Goal: Task Accomplishment & Management: Manage account settings

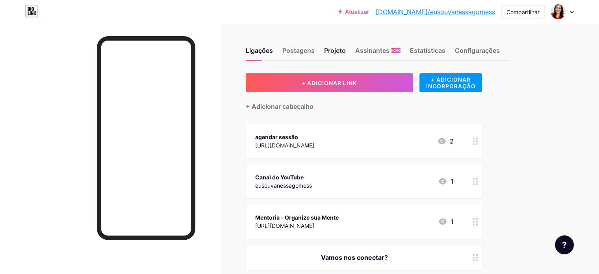
click at [346, 48] on font "Projeto" at bounding box center [335, 50] width 22 height 8
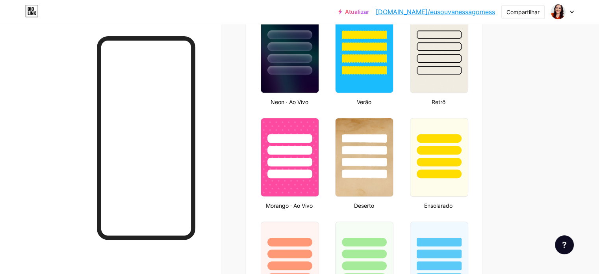
scroll to position [521, 0]
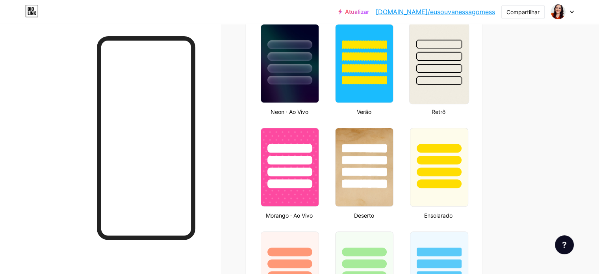
click at [468, 95] on img at bounding box center [438, 63] width 59 height 80
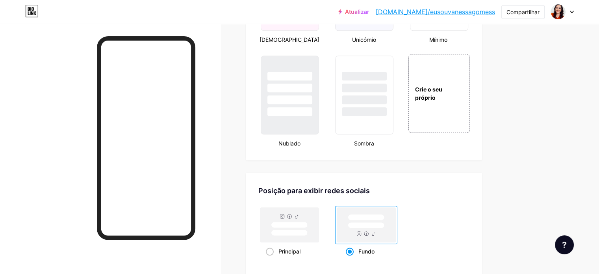
scroll to position [906, 0]
click at [387, 91] on div at bounding box center [364, 85] width 46 height 9
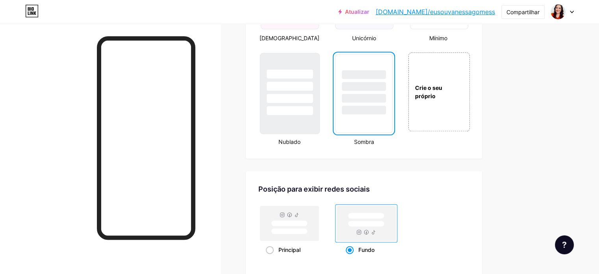
click at [302, 85] on div at bounding box center [289, 84] width 59 height 62
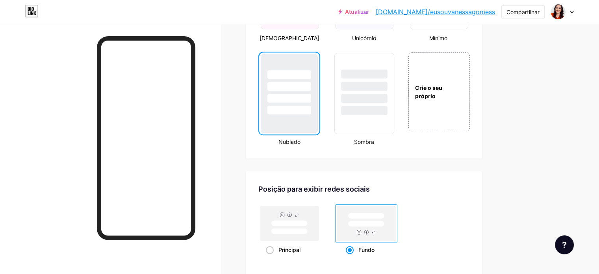
click at [386, 91] on div at bounding box center [364, 85] width 46 height 9
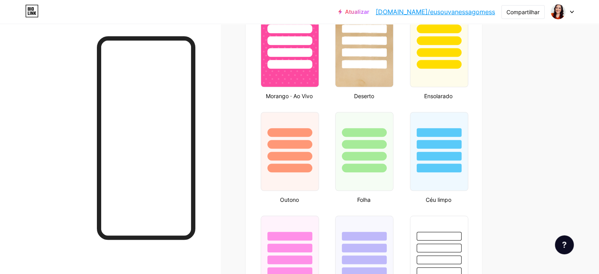
scroll to position [611, 0]
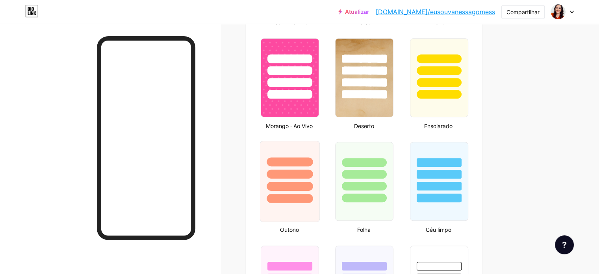
click at [312, 163] on div at bounding box center [289, 161] width 46 height 9
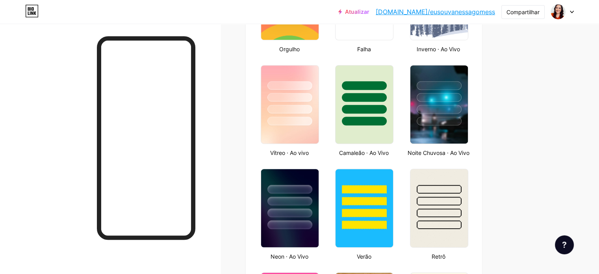
scroll to position [369, 0]
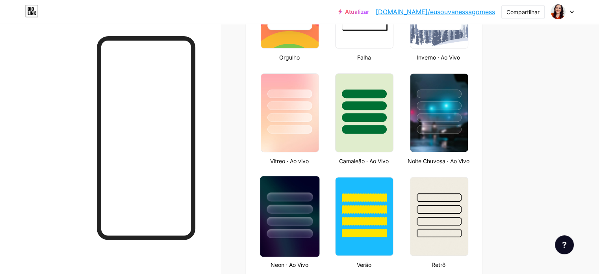
click at [312, 199] on div at bounding box center [289, 196] width 46 height 9
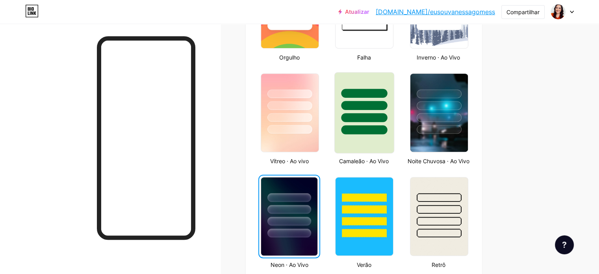
click at [387, 89] on div at bounding box center [364, 93] width 46 height 9
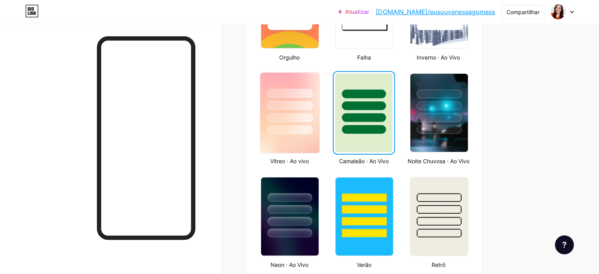
click at [319, 97] on div at bounding box center [289, 103] width 59 height 62
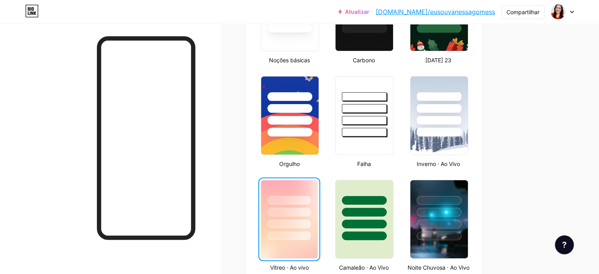
scroll to position [251, 0]
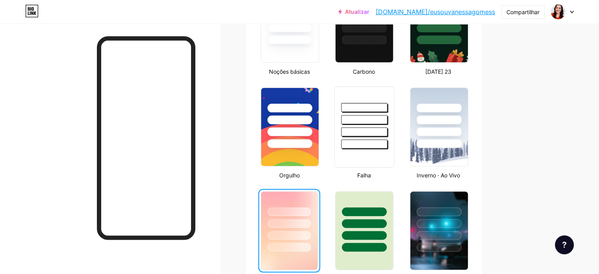
click at [394, 111] on div at bounding box center [364, 118] width 59 height 62
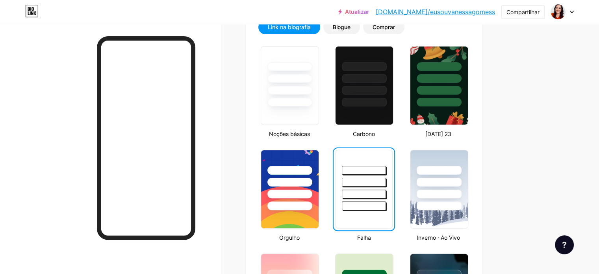
scroll to position [148, 0]
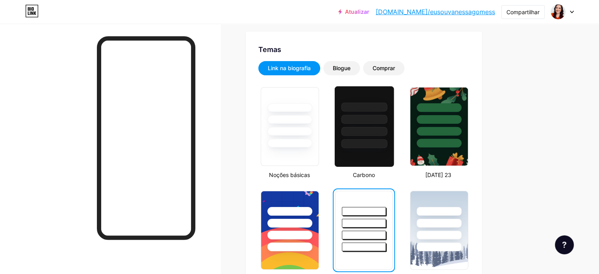
click at [382, 110] on div at bounding box center [364, 106] width 46 height 9
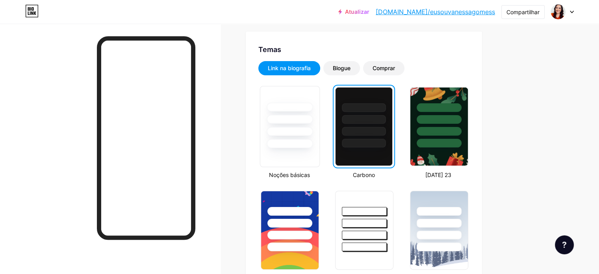
click at [312, 134] on div at bounding box center [289, 131] width 46 height 9
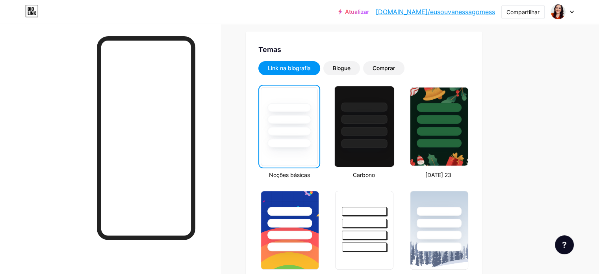
click at [387, 135] on div at bounding box center [364, 131] width 46 height 9
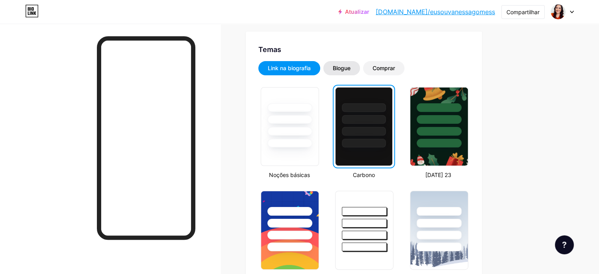
click at [350, 67] on font "Blogue" at bounding box center [342, 68] width 18 height 7
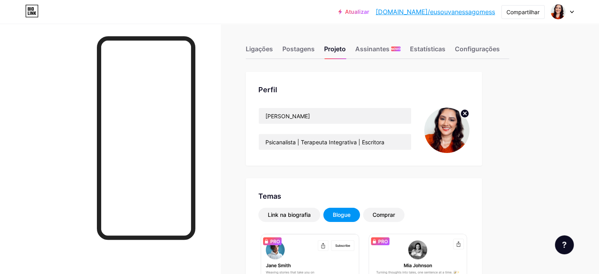
scroll to position [0, 0]
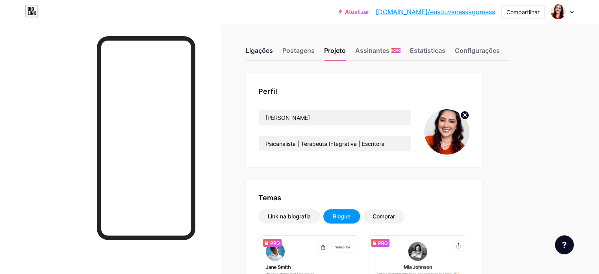
click at [273, 51] on font "Ligações" at bounding box center [259, 50] width 27 height 8
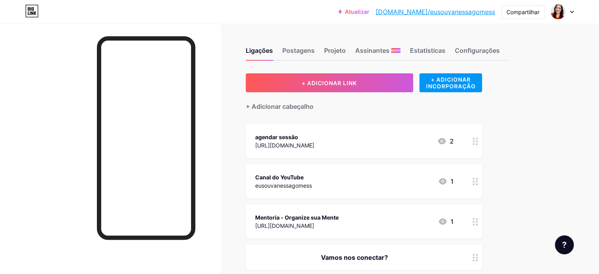
click at [478, 137] on icon at bounding box center [475, 140] width 6 height 7
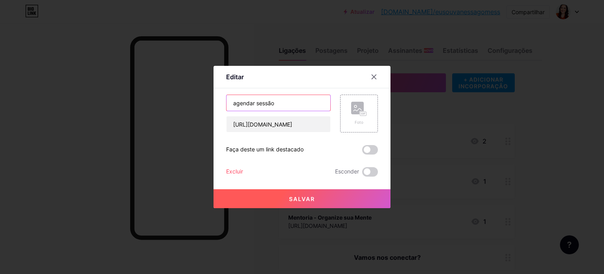
click at [231, 100] on input "agendar sessão" at bounding box center [279, 103] width 104 height 16
type input "Agendar sessão"
click at [297, 196] on font "Salvar" at bounding box center [302, 198] width 26 height 7
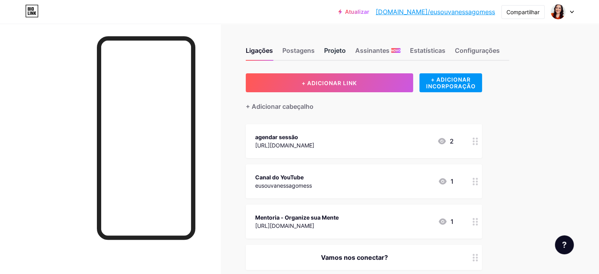
click at [346, 51] on font "Projeto" at bounding box center [335, 50] width 22 height 8
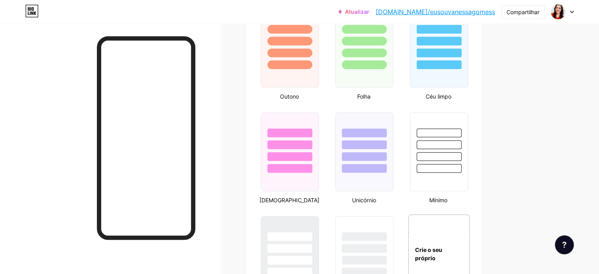
scroll to position [778, 0]
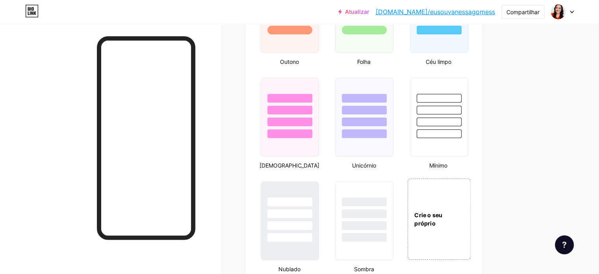
click at [462, 227] on div "Crie o seu próprio" at bounding box center [438, 218] width 63 height 17
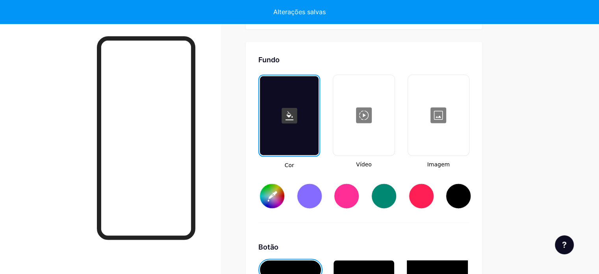
type input "#ffffff"
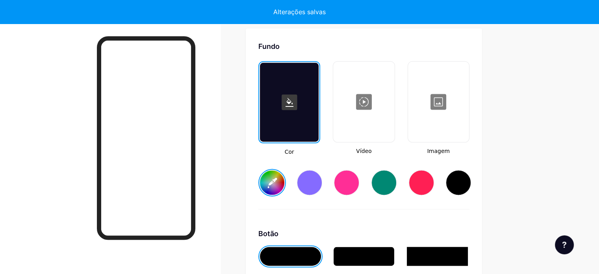
scroll to position [1050, 0]
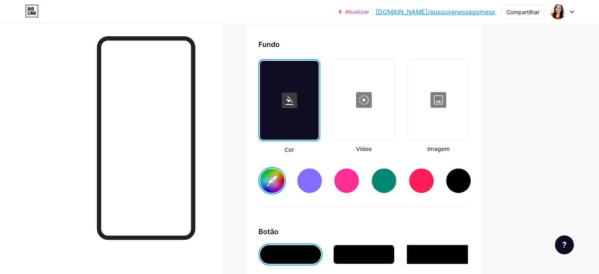
click at [468, 102] on div at bounding box center [437, 99] width 59 height 79
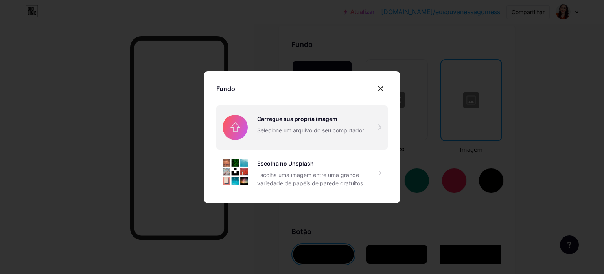
click at [272, 126] on input "file" at bounding box center [302, 127] width 172 height 44
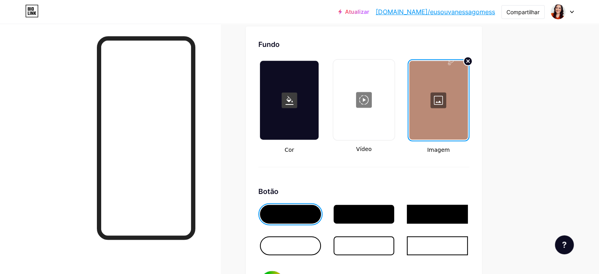
click at [381, 221] on div at bounding box center [363, 213] width 61 height 19
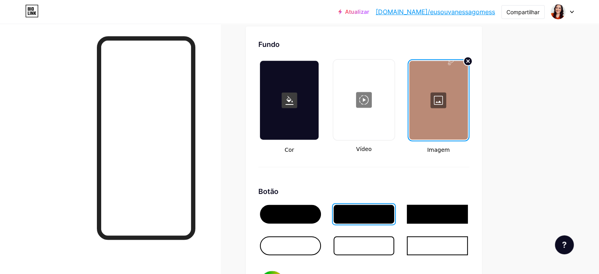
click at [468, 222] on div at bounding box center [437, 213] width 61 height 19
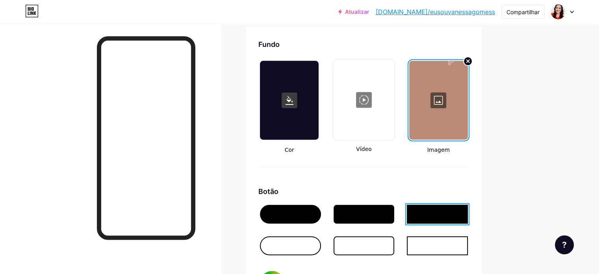
click at [321, 217] on div at bounding box center [290, 213] width 61 height 19
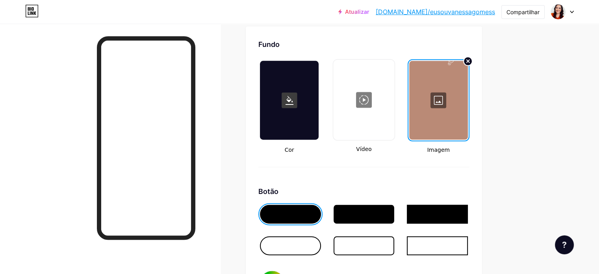
click at [321, 251] on div at bounding box center [290, 245] width 61 height 19
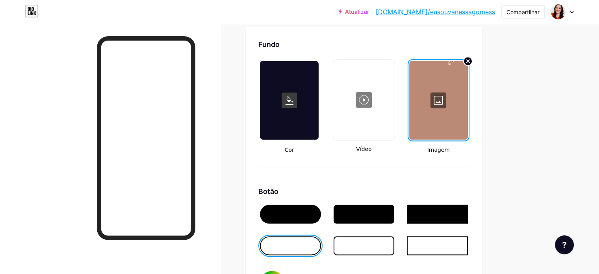
click at [321, 217] on div at bounding box center [290, 213] width 61 height 19
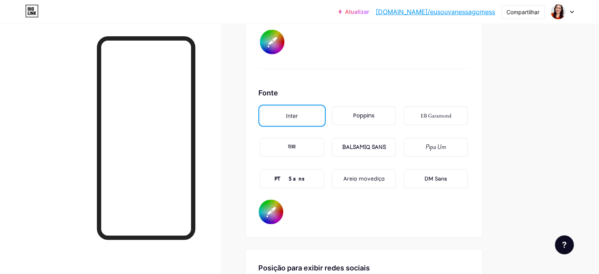
scroll to position [1304, 0]
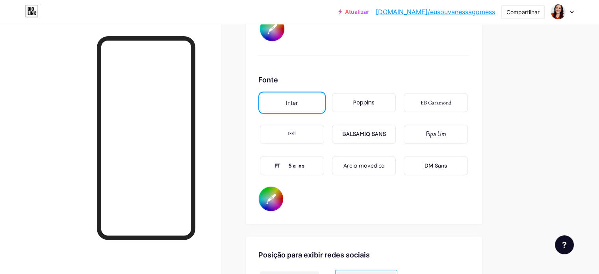
click at [396, 111] on div "Poppins" at bounding box center [364, 102] width 64 height 19
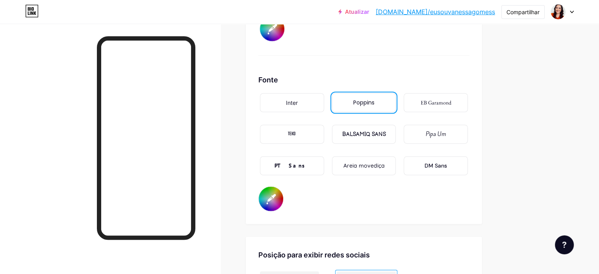
click at [454, 143] on div "Pipa Um" at bounding box center [435, 133] width 64 height 19
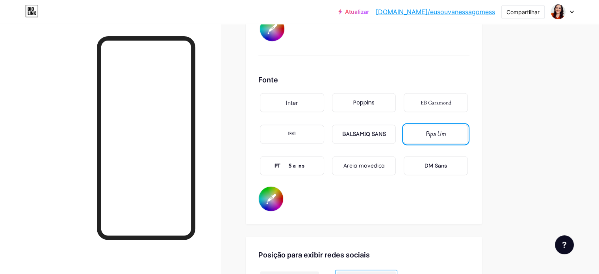
click at [385, 135] on div "BALSAMIQ SANS" at bounding box center [364, 134] width 44 height 8
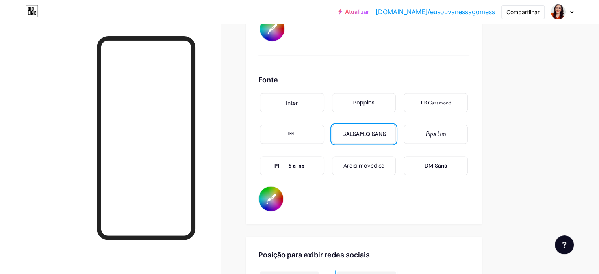
click at [396, 100] on div "Poppins" at bounding box center [364, 102] width 64 height 19
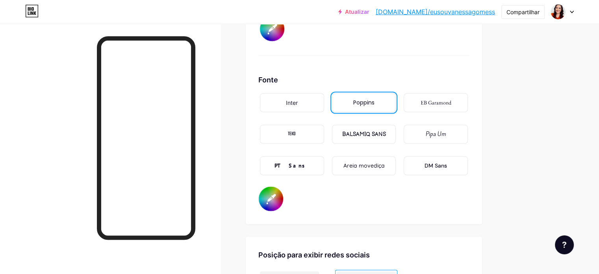
click at [283, 201] on input "#000000" at bounding box center [271, 198] width 24 height 24
type input "#fefbfb"
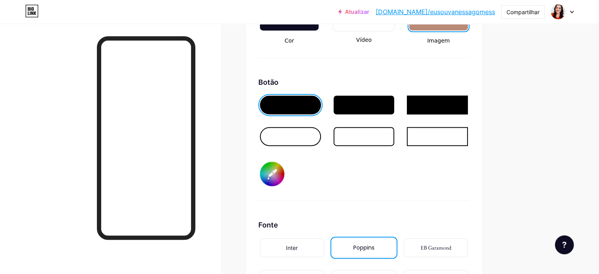
scroll to position [1148, 0]
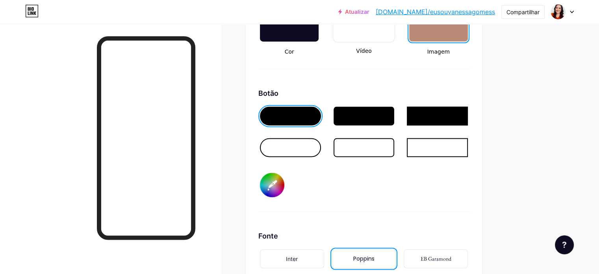
click at [284, 191] on input "#000000" at bounding box center [272, 184] width 24 height 24
type input "#ffffff"
click at [438, 199] on div "Botão #ffffff" at bounding box center [363, 150] width 211 height 124
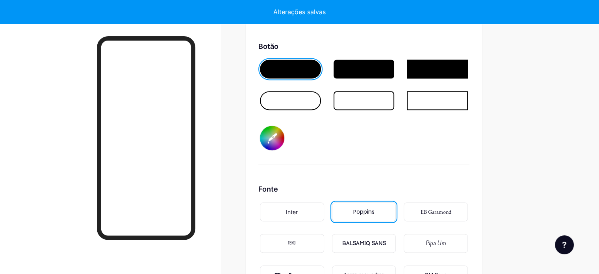
scroll to position [1212, 0]
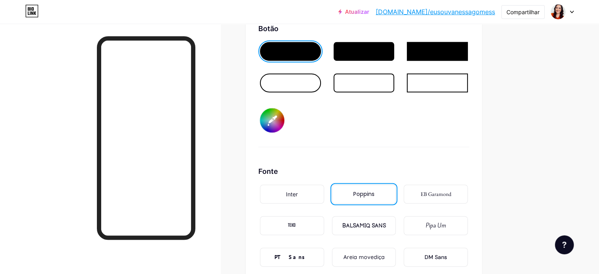
click at [298, 197] on font "Inter" at bounding box center [292, 193] width 12 height 7
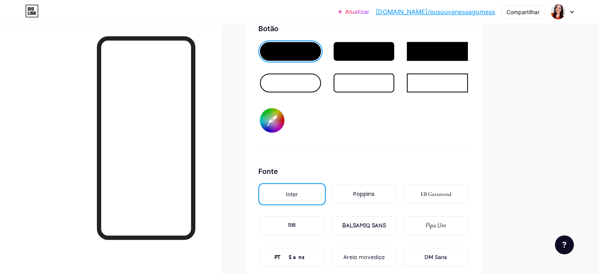
click at [451, 195] on font "EB Garamond" at bounding box center [435, 193] width 31 height 7
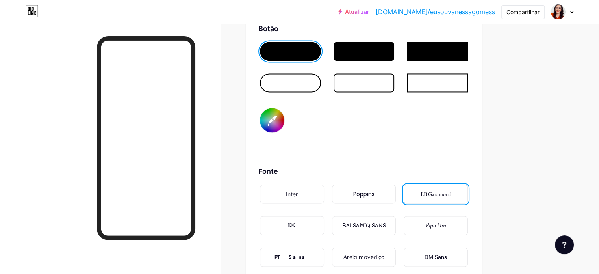
click at [446, 228] on font "Pipa Um" at bounding box center [435, 225] width 20 height 8
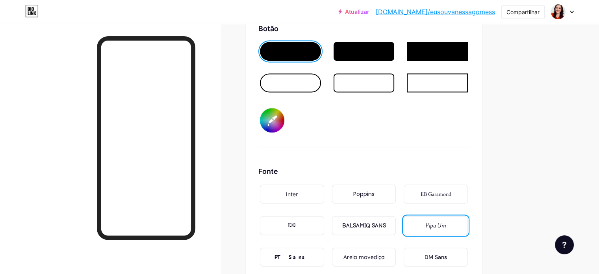
click at [468, 259] on div "DM Sans" at bounding box center [435, 256] width 64 height 19
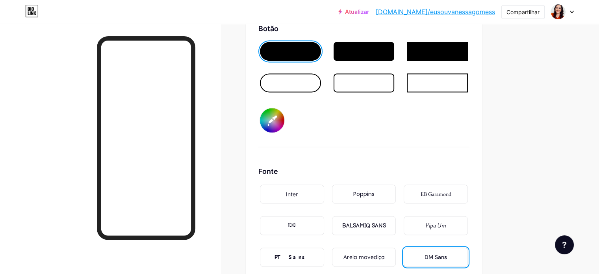
click at [384, 260] on font "Areia movediça" at bounding box center [363, 256] width 41 height 7
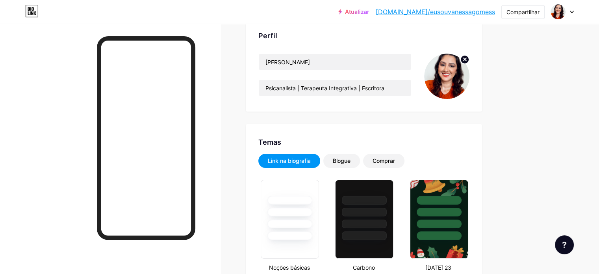
scroll to position [58, 0]
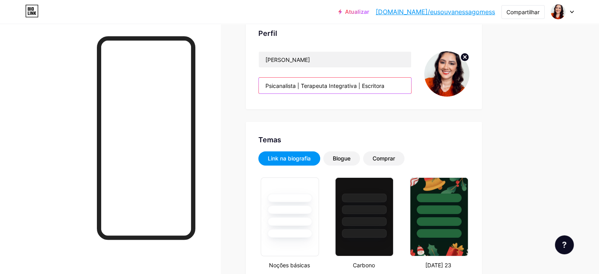
drag, startPoint x: 421, startPoint y: 88, endPoint x: 274, endPoint y: 78, distance: 147.9
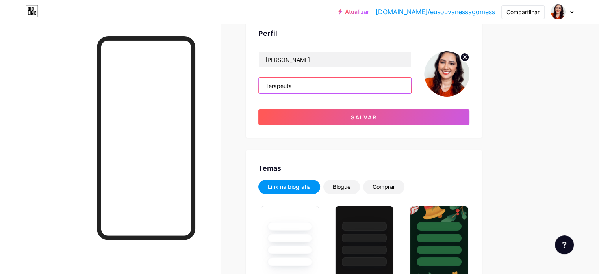
type input "Terapeuta"
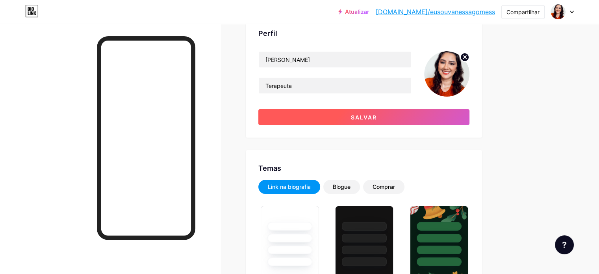
click at [429, 121] on button "Salvar" at bounding box center [363, 117] width 211 height 16
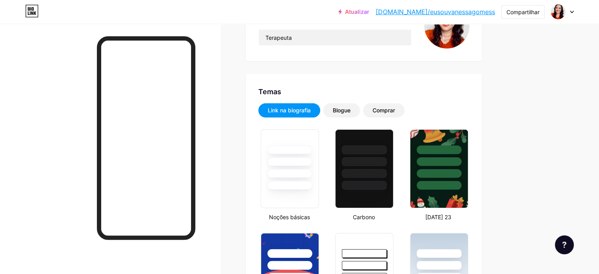
scroll to position [111, 0]
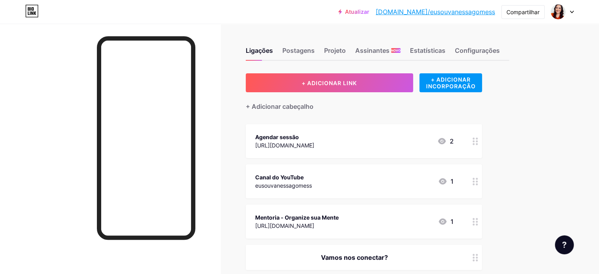
click at [377, 45] on div "Ligações Postagens Projeto Assinantes NOVO Estatísticas Configurações" at bounding box center [377, 47] width 263 height 28
click at [346, 52] on font "Projeto" at bounding box center [335, 50] width 22 height 8
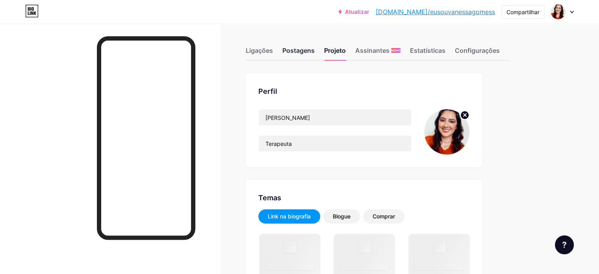
click at [314, 54] on font "Postagens" at bounding box center [298, 50] width 32 height 8
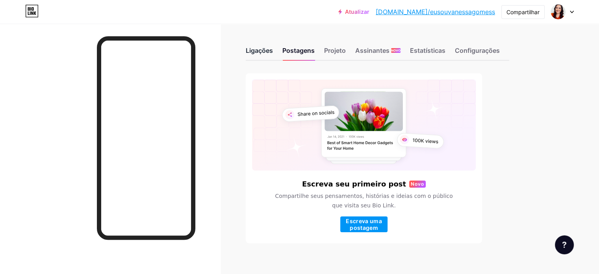
click at [273, 50] on font "Ligações" at bounding box center [259, 50] width 27 height 8
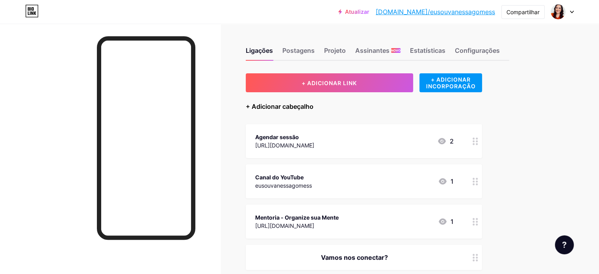
click at [313, 104] on font "+ Adicionar cabeçalho" at bounding box center [280, 106] width 68 height 8
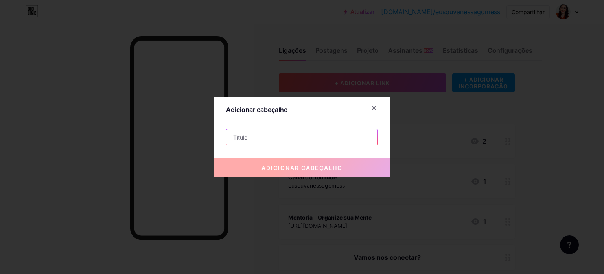
click at [275, 133] on input "text" at bounding box center [302, 137] width 151 height 16
paste input "Quando você se organiza, a vida flui."
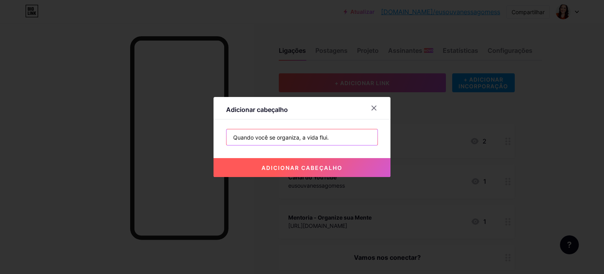
type input "Quando você se organiza, a vida flui."
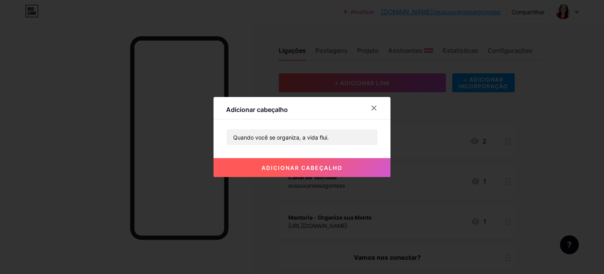
click at [294, 170] on font "adicionar cabeçalho" at bounding box center [302, 167] width 81 height 7
